Goal: Task Accomplishment & Management: Complete application form

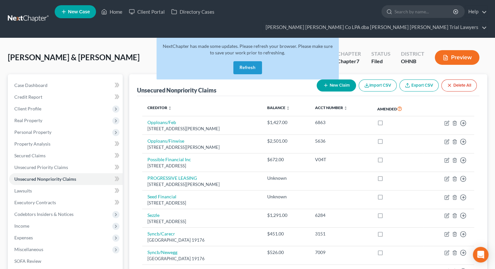
click at [258, 61] on button "Refresh" at bounding box center [247, 67] width 29 height 13
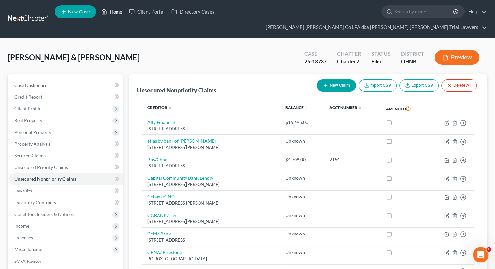
click at [112, 17] on link "Home" at bounding box center [112, 12] width 28 height 12
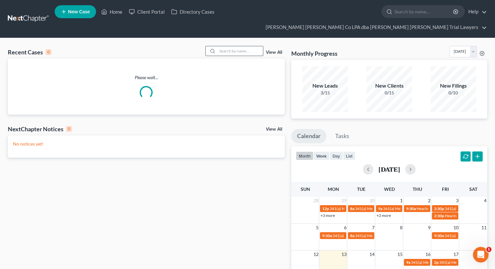
click at [238, 46] on input "search" at bounding box center [241, 50] width 46 height 9
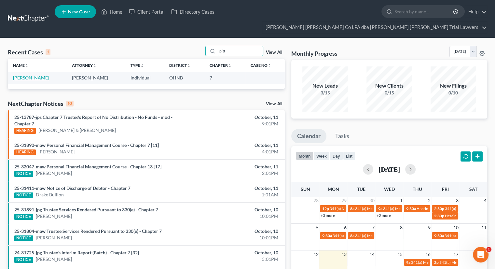
type input "pitt"
click at [18, 75] on link "[PERSON_NAME]" at bounding box center [31, 78] width 36 height 6
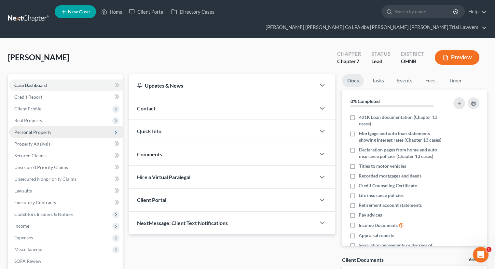
click at [56, 126] on span "Personal Property" at bounding box center [66, 132] width 114 height 12
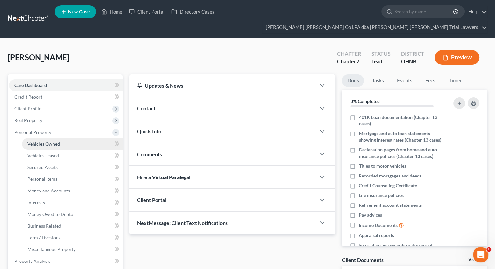
click at [72, 138] on link "Vehicles Owned" at bounding box center [72, 144] width 101 height 12
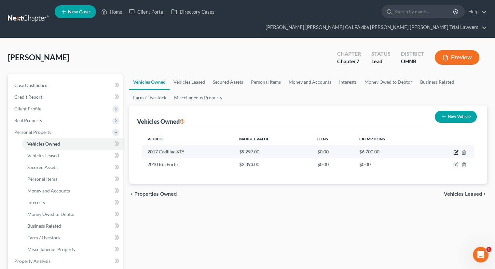
click at [456, 150] on icon "button" at bounding box center [456, 152] width 5 height 5
select select "0"
select select "9"
select select "3"
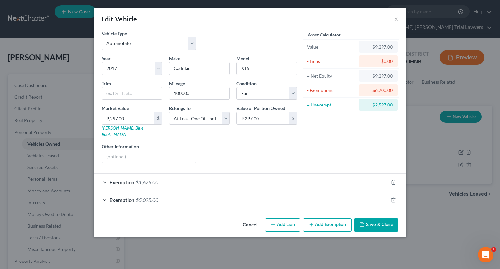
click at [257, 219] on button "Cancel" at bounding box center [250, 225] width 25 height 13
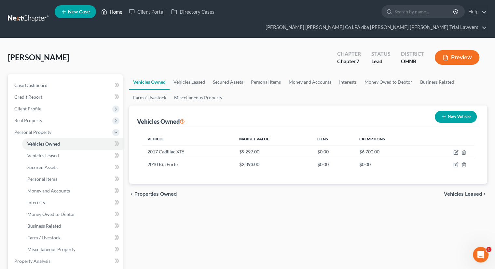
drag, startPoint x: 118, startPoint y: 15, endPoint x: 117, endPoint y: 20, distance: 4.7
click at [117, 15] on link "Home" at bounding box center [112, 12] width 28 height 12
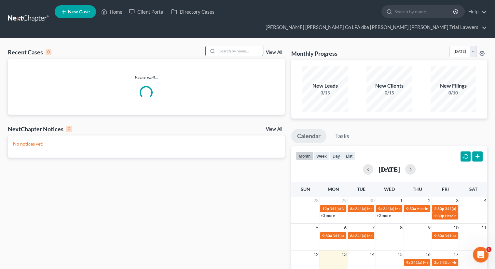
click at [228, 46] on input "search" at bounding box center [241, 50] width 46 height 9
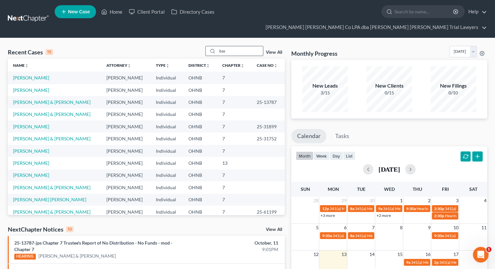
type input "bas"
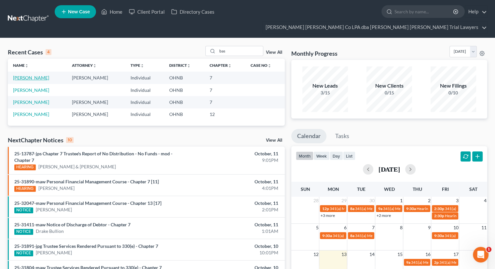
click at [38, 75] on link "[PERSON_NAME]" at bounding box center [31, 78] width 36 height 6
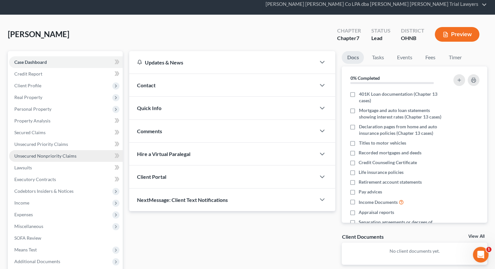
scroll to position [65, 0]
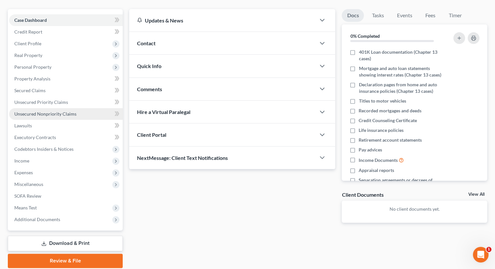
click at [60, 111] on span "Unsecured Nonpriority Claims" at bounding box center [45, 114] width 62 height 6
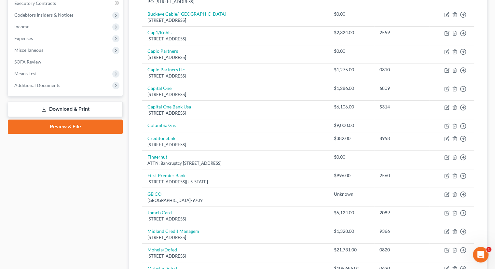
scroll to position [195, 0]
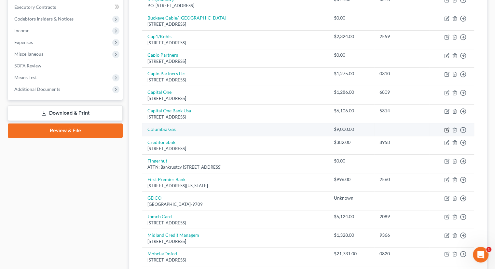
click at [446, 127] on icon "button" at bounding box center [446, 129] width 5 height 5
select select "20"
select select "0"
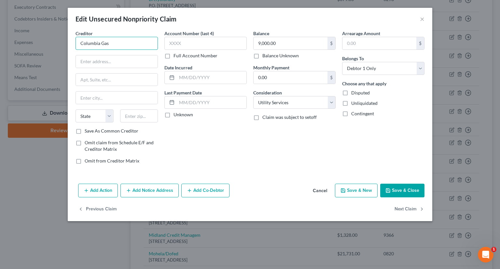
click at [126, 42] on input "Columbia Gas" at bounding box center [117, 43] width 82 height 13
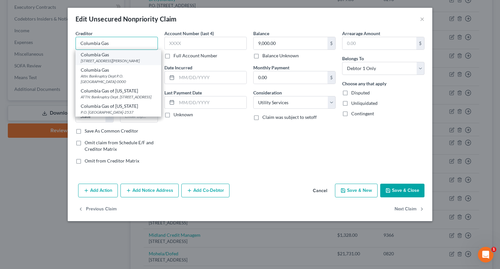
type input "Columbia Gas"
click at [109, 57] on div "Columbia Gas" at bounding box center [118, 54] width 75 height 7
type input "PO Box 4629 [PERSON_NAME] Stream"
type input "[PERSON_NAME] Stream"
select select "14"
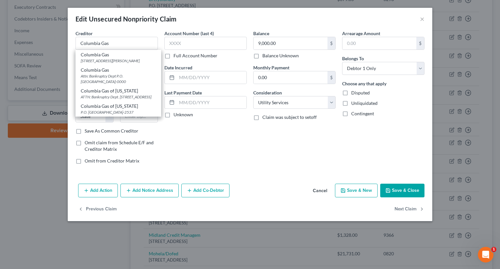
type input "60197"
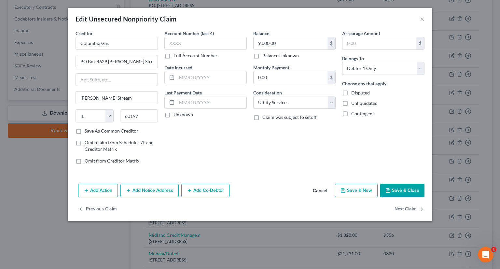
drag, startPoint x: 404, startPoint y: 189, endPoint x: 400, endPoint y: 191, distance: 5.1
click at [404, 189] on button "Save & Close" at bounding box center [402, 191] width 44 height 14
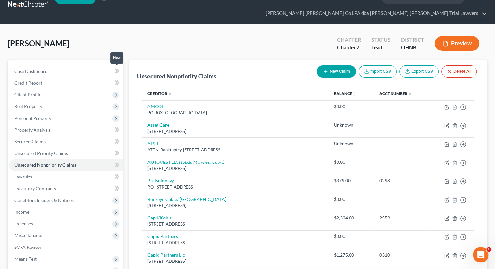
scroll to position [0, 0]
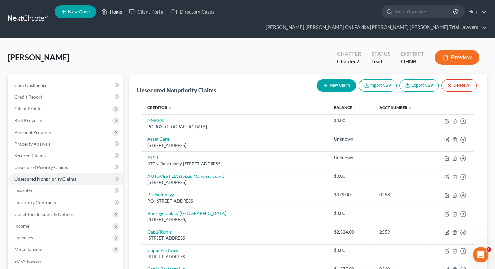
click at [117, 14] on link "Home" at bounding box center [112, 12] width 28 height 12
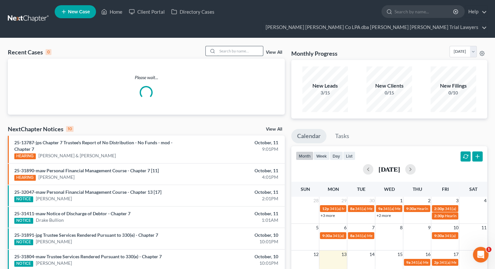
click at [235, 46] on input "search" at bounding box center [241, 50] width 46 height 9
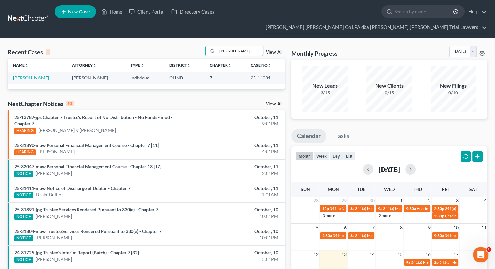
type input "[PERSON_NAME]"
click at [40, 75] on link "[PERSON_NAME]" at bounding box center [31, 78] width 36 height 6
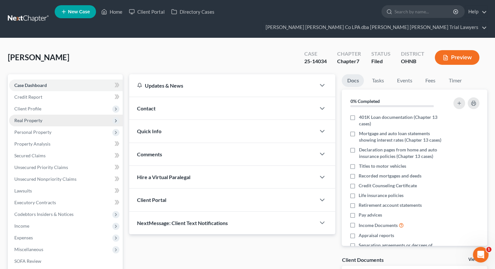
click at [44, 115] on span "Real Property" at bounding box center [66, 121] width 114 height 12
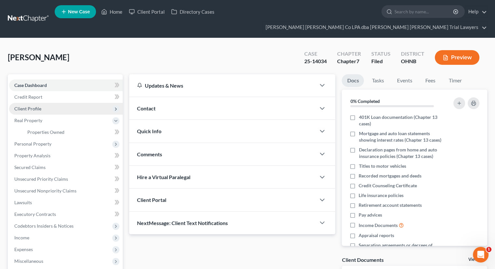
click at [47, 103] on span "Client Profile" at bounding box center [66, 109] width 114 height 12
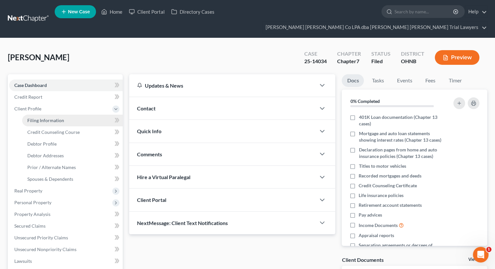
click at [47, 118] on span "Filing Information" at bounding box center [45, 121] width 37 height 6
select select "1"
select select "0"
select select "36"
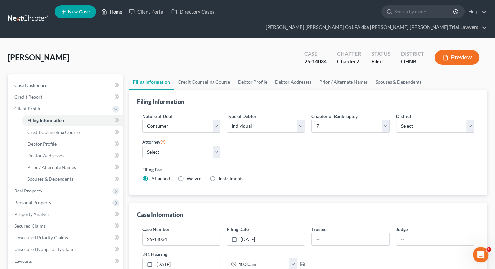
click at [119, 15] on link "Home" at bounding box center [112, 12] width 28 height 12
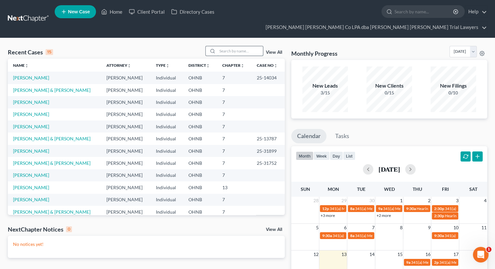
paste input "25-13528"
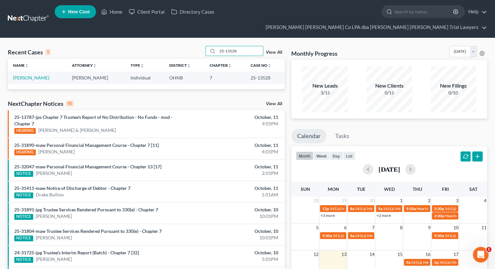
type input "25-13528"
click at [44, 72] on td "[PERSON_NAME]" at bounding box center [37, 78] width 59 height 12
click at [44, 75] on link "[PERSON_NAME]" at bounding box center [31, 78] width 36 height 6
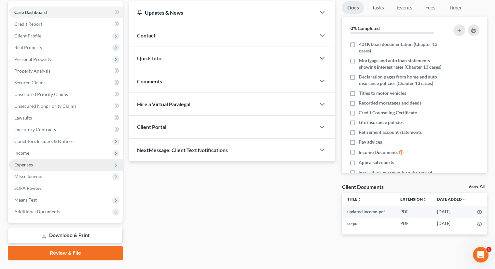
scroll to position [77, 0]
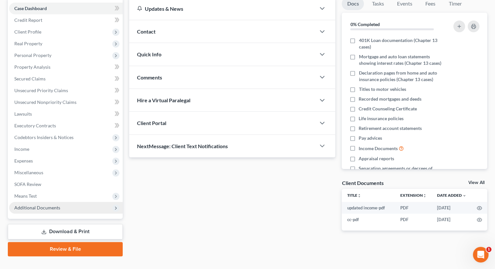
click at [57, 205] on span "Additional Documents" at bounding box center [37, 208] width 46 height 6
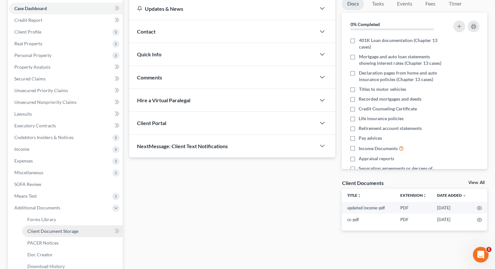
click at [63, 228] on span "Client Document Storage" at bounding box center [52, 231] width 51 height 6
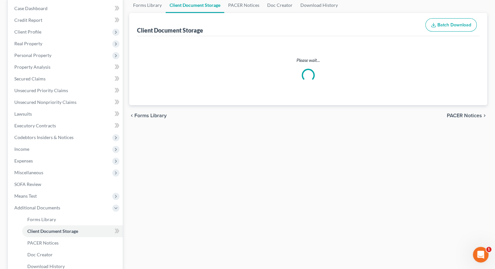
scroll to position [1, 0]
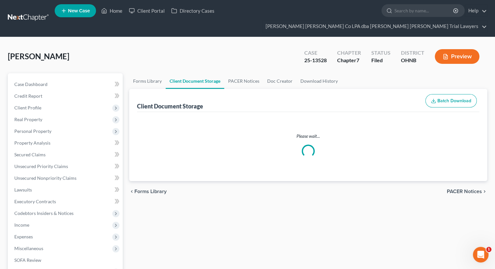
select select "5"
select select "20"
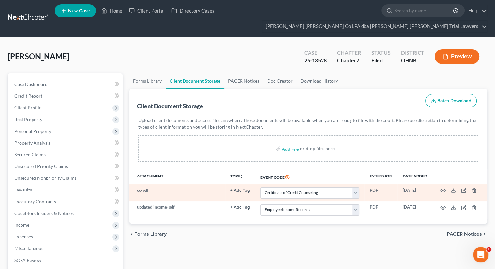
scroll to position [0, 0]
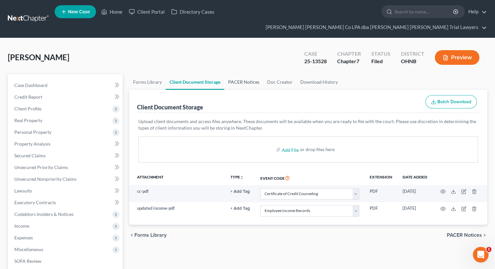
click at [245, 74] on link "PACER Notices" at bounding box center [243, 82] width 39 height 16
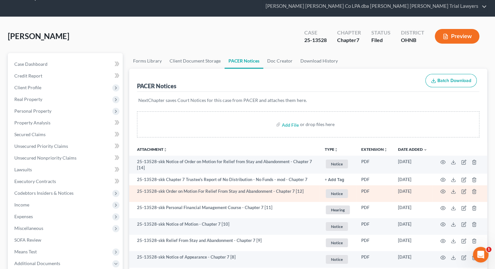
scroll to position [65, 0]
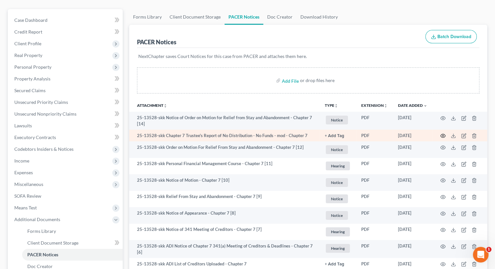
click at [442, 133] on icon "button" at bounding box center [443, 135] width 5 height 5
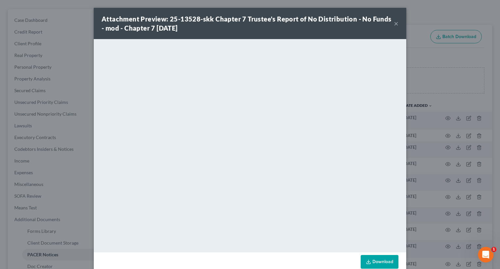
click at [395, 25] on button "×" at bounding box center [396, 24] width 5 height 8
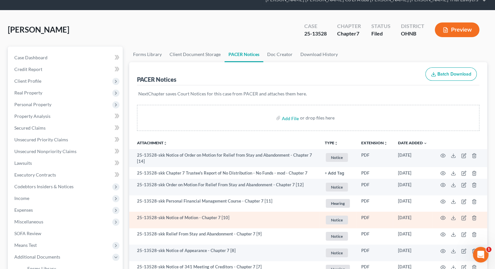
scroll to position [0, 0]
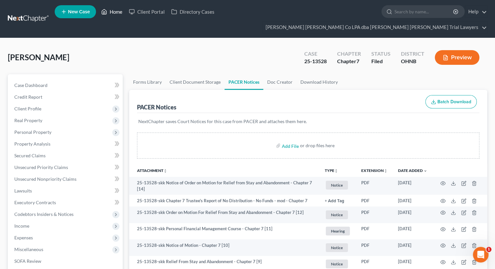
click at [115, 16] on link "Home" at bounding box center [112, 12] width 28 height 12
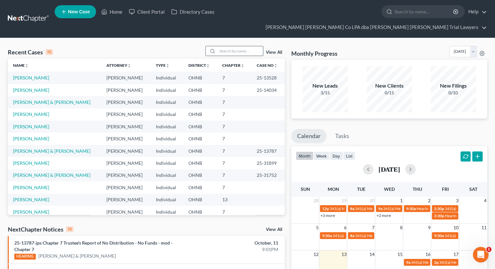
click at [223, 46] on input "search" at bounding box center [241, 50] width 46 height 9
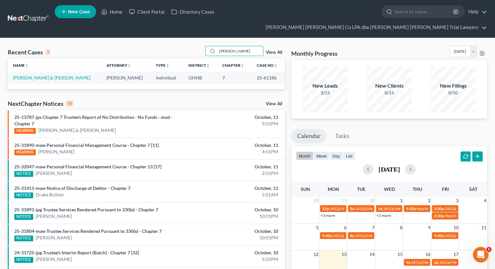
type input "[PERSON_NAME]"
drag, startPoint x: 274, startPoint y: 67, endPoint x: 253, endPoint y: 67, distance: 20.8
click at [252, 72] on td "25-61186" at bounding box center [268, 78] width 33 height 12
copy td "25-61186"
click at [33, 75] on link "[PERSON_NAME] & [PERSON_NAME]" at bounding box center [52, 78] width 78 height 6
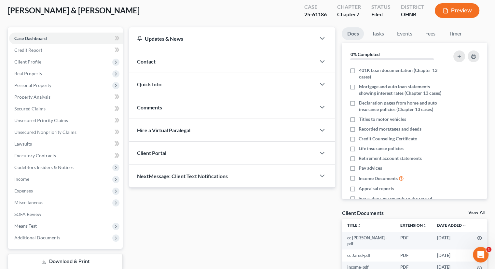
scroll to position [86, 0]
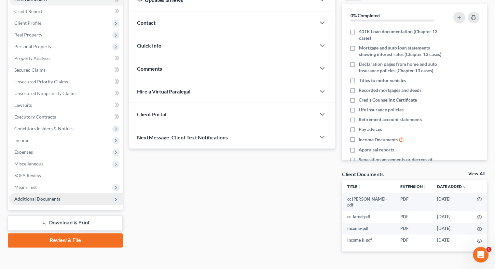
click at [62, 193] on span "Additional Documents" at bounding box center [66, 199] width 114 height 12
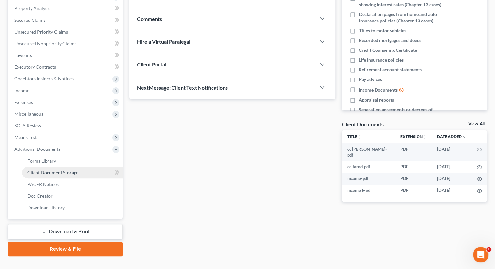
click at [64, 170] on span "Client Document Storage" at bounding box center [52, 173] width 51 height 6
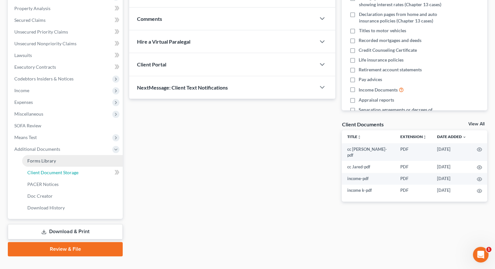
select select "20"
select select "5"
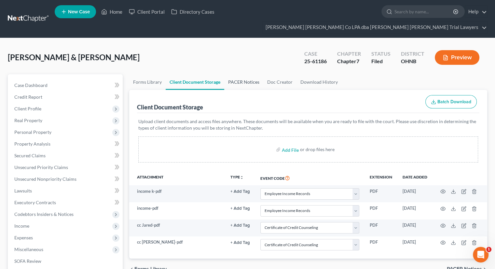
click at [233, 74] on link "PACER Notices" at bounding box center [243, 82] width 39 height 16
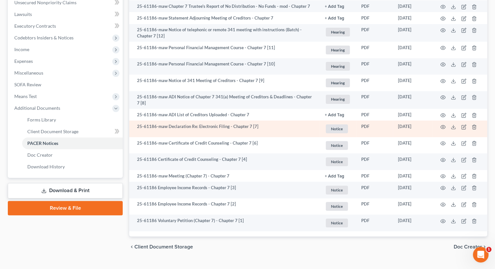
scroll to position [178, 0]
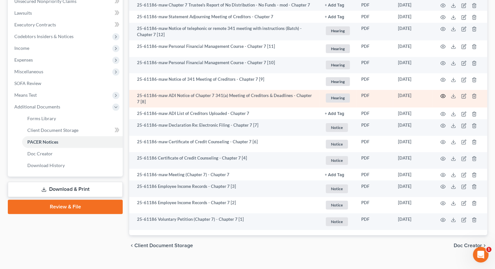
click at [442, 93] on icon "button" at bounding box center [443, 95] width 5 height 5
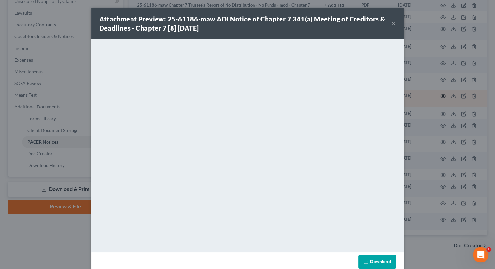
scroll to position [176, 0]
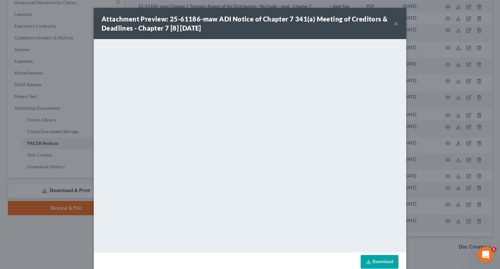
click at [395, 24] on button "×" at bounding box center [396, 24] width 5 height 8
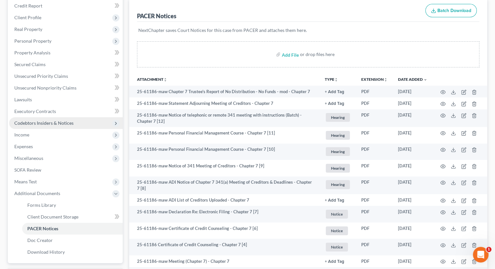
scroll to position [14, 0]
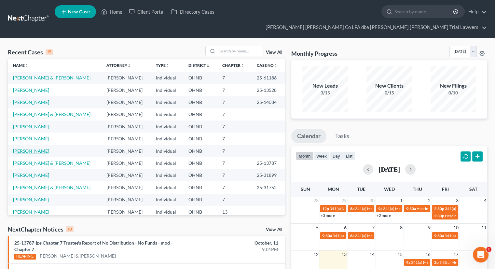
click at [31, 148] on link "[PERSON_NAME]" at bounding box center [31, 151] width 36 height 6
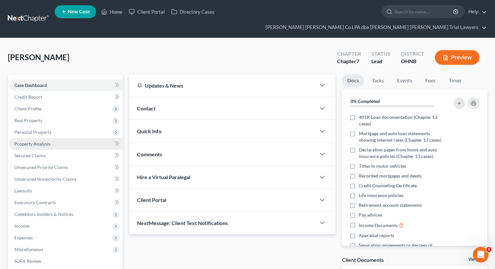
click at [50, 138] on link "Property Analysis" at bounding box center [66, 144] width 114 height 12
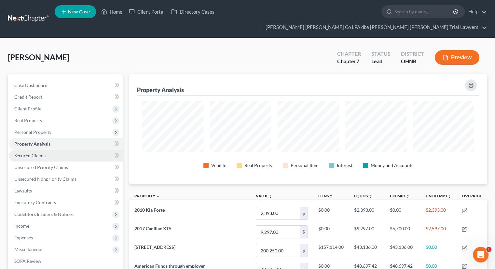
scroll to position [110, 358]
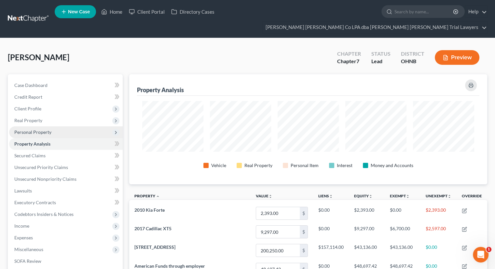
click at [50, 129] on span "Personal Property" at bounding box center [32, 132] width 37 height 6
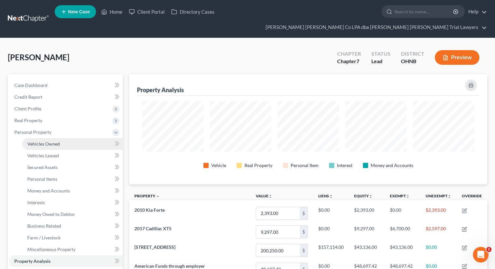
click at [53, 138] on link "Vehicles Owned" at bounding box center [72, 144] width 101 height 12
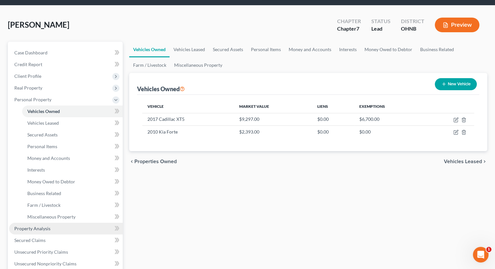
click at [65, 223] on link "Property Analysis" at bounding box center [66, 229] width 114 height 12
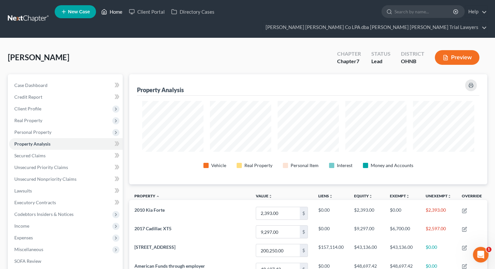
click at [107, 18] on link "Home" at bounding box center [112, 12] width 28 height 12
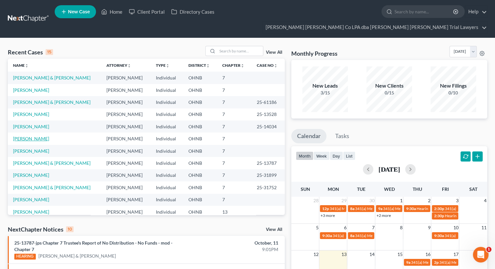
click at [37, 136] on link "[PERSON_NAME]" at bounding box center [31, 139] width 36 height 6
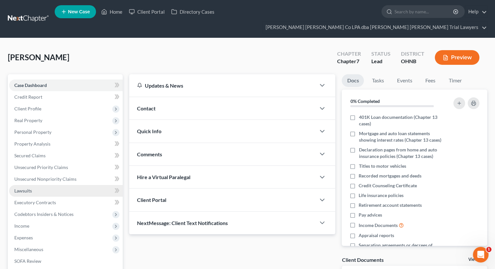
click at [40, 185] on link "Lawsuits" at bounding box center [66, 191] width 114 height 12
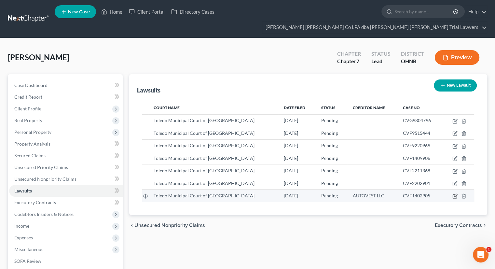
click at [454, 193] on icon "button" at bounding box center [455, 195] width 5 height 5
select select "36"
select select "0"
select select "1"
select select "23"
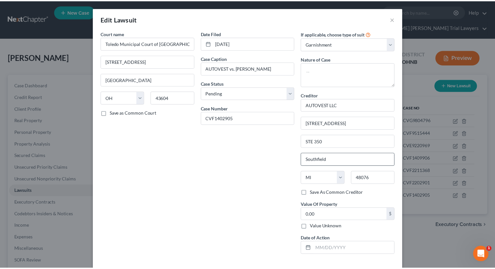
scroll to position [26, 0]
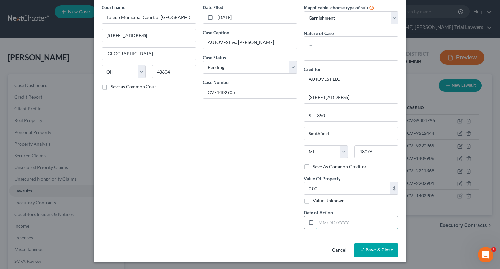
click at [319, 223] on input "text" at bounding box center [357, 222] width 82 height 12
type input "[DATE]"
drag, startPoint x: 364, startPoint y: 253, endPoint x: 353, endPoint y: 248, distance: 12.5
click at [364, 252] on button "Save & Close" at bounding box center [376, 250] width 44 height 14
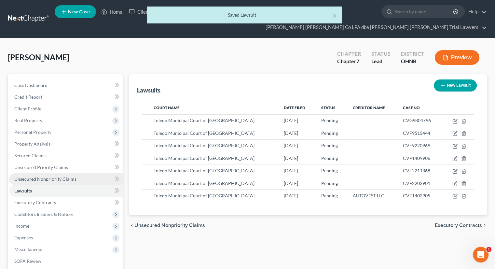
click at [47, 176] on span "Unsecured Nonpriority Claims" at bounding box center [45, 179] width 62 height 6
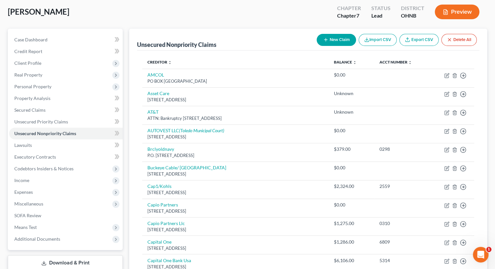
scroll to position [45, 0]
click at [343, 35] on button "New Claim" at bounding box center [336, 41] width 39 height 12
select select "0"
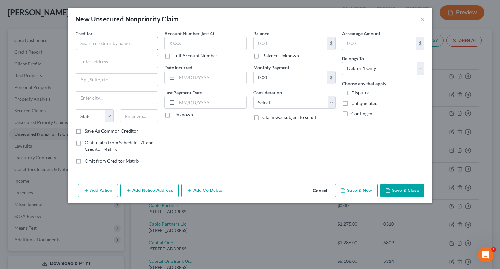
click at [120, 42] on input "text" at bounding box center [117, 43] width 82 height 13
type input "[PERSON_NAME][GEOGRAPHIC_DATA]"
paste input "[STREET_ADDRESS][US_STATE]"
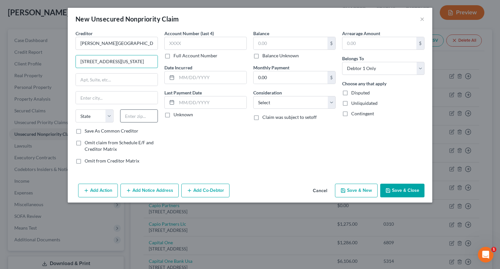
type input "[STREET_ADDRESS][US_STATE]"
click at [142, 115] on input "text" at bounding box center [139, 115] width 38 height 13
type input "43551"
type input "[GEOGRAPHIC_DATA]"
select select "36"
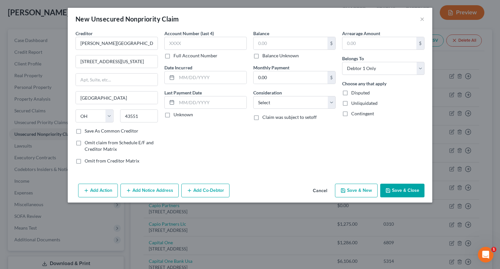
click at [214, 139] on div "Account Number (last 4) Full Account Number Date Incurred Last Payment Date Unk…" at bounding box center [205, 99] width 89 height 139
click at [85, 131] on label "Save As Common Creditor" at bounding box center [112, 131] width 54 height 7
click at [87, 131] on input "Save As Common Creditor" at bounding box center [89, 130] width 4 height 4
checkbox input "true"
click at [262, 56] on label "Balance Unknown" at bounding box center [280, 55] width 36 height 7
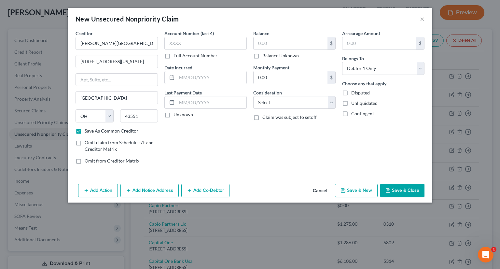
click at [265, 56] on input "Balance Unknown" at bounding box center [267, 54] width 4 height 4
checkbox input "true"
type input "0.00"
click at [271, 99] on select "Select Cable / Satellite Services Collection Agency Credit Card Debt Debt Couns…" at bounding box center [294, 102] width 82 height 13
select select "10"
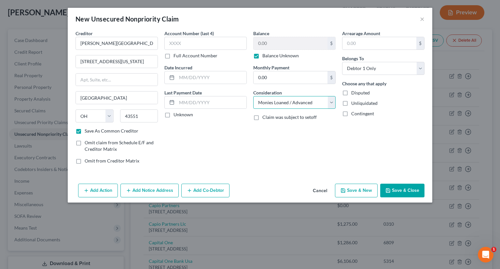
click at [253, 96] on select "Select Cable / Satellite Services Collection Agency Credit Card Debt Debt Couns…" at bounding box center [294, 102] width 82 height 13
drag, startPoint x: 393, startPoint y: 187, endPoint x: 378, endPoint y: 190, distance: 15.3
click at [393, 187] on button "Save & Close" at bounding box center [402, 191] width 44 height 14
checkbox input "false"
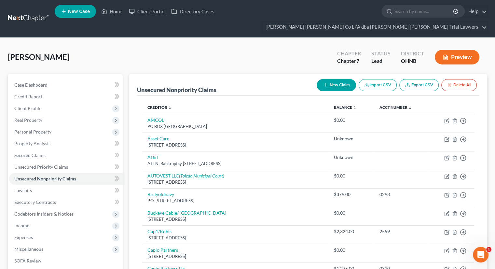
scroll to position [0, 0]
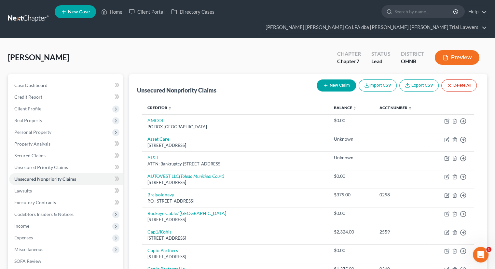
click at [343, 79] on button "New Claim" at bounding box center [336, 85] width 39 height 12
select select "0"
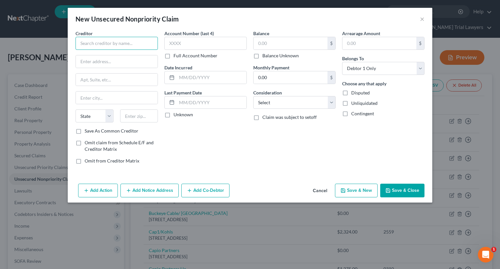
paste input "First Portfolio Venture"
type input "First Portfolio Venture"
paste input "[STREET_ADDRESS],"
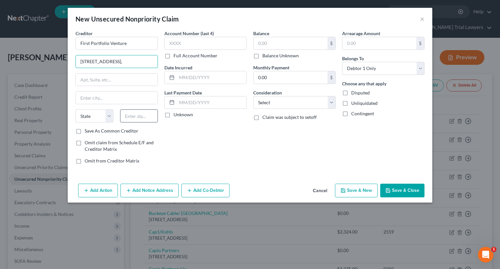
type input "[STREET_ADDRESS],"
click at [140, 115] on input "text" at bounding box center [139, 115] width 38 height 13
type input "30071"
type input "Norcross"
select select "10"
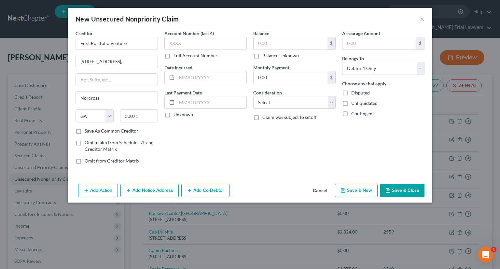
drag, startPoint x: 208, startPoint y: 145, endPoint x: 193, endPoint y: 144, distance: 15.7
click at [208, 145] on div "Account Number (last 4) Full Account Number Date Incurred Last Payment Date Unk…" at bounding box center [205, 99] width 89 height 139
drag, startPoint x: 80, startPoint y: 129, endPoint x: 135, endPoint y: 114, distance: 57.3
click at [85, 129] on label "Save As Common Creditor" at bounding box center [112, 131] width 54 height 7
click at [87, 129] on input "Save As Common Creditor" at bounding box center [89, 130] width 4 height 4
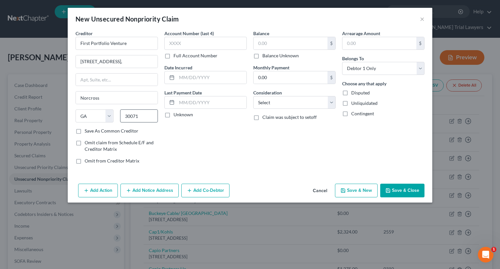
checkbox input "true"
click at [262, 55] on label "Balance Unknown" at bounding box center [280, 55] width 36 height 7
click at [265, 55] on input "Balance Unknown" at bounding box center [267, 54] width 4 height 4
checkbox input "true"
type input "0.00"
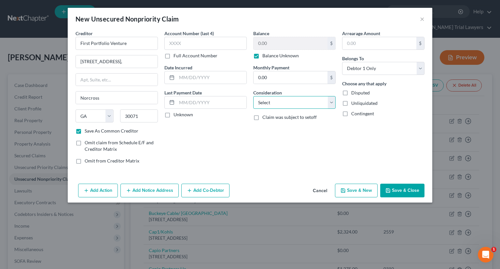
click at [301, 108] on select "Select Cable / Satellite Services Collection Agency Credit Card Debt Debt Couns…" at bounding box center [294, 102] width 82 height 13
select select "1"
click at [253, 96] on select "Select Cable / Satellite Services Collection Agency Credit Card Debt Debt Couns…" at bounding box center [294, 102] width 82 height 13
click at [392, 190] on button "Save & Close" at bounding box center [402, 191] width 44 height 14
checkbox input "false"
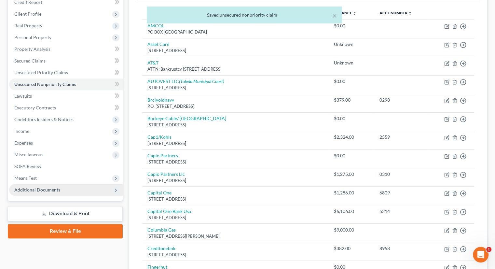
scroll to position [98, 0]
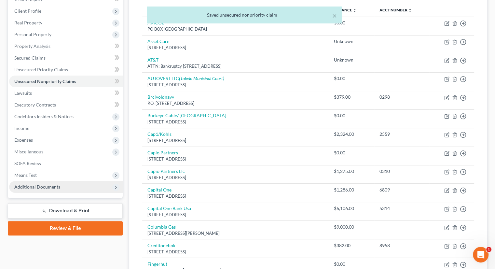
click at [43, 181] on span "Additional Documents" at bounding box center [66, 187] width 114 height 12
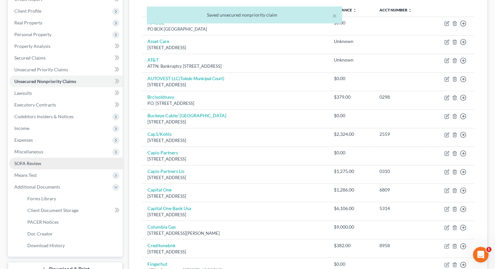
click at [47, 158] on link "SOFA Review" at bounding box center [66, 164] width 114 height 12
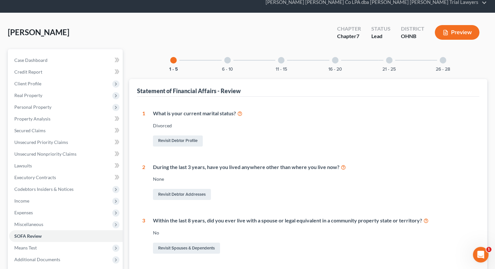
scroll to position [25, 0]
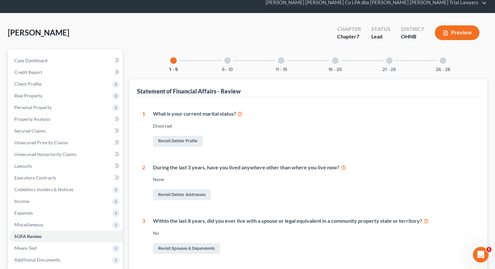
click at [231, 49] on div "6 - 10" at bounding box center [228, 60] width 22 height 22
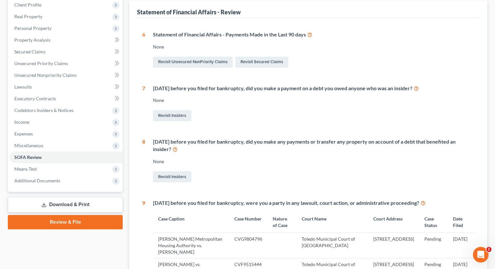
scroll to position [57, 0]
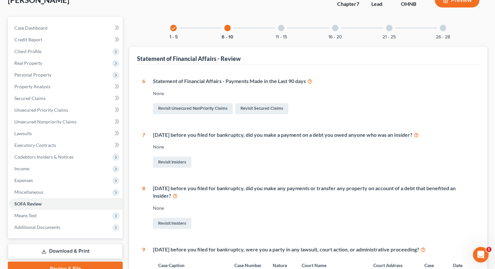
click at [276, 20] on div "11 - 15" at bounding box center [281, 28] width 22 height 22
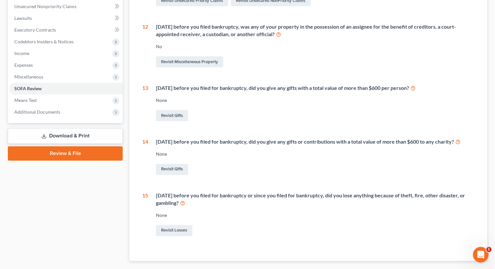
scroll to position [188, 0]
